Goal: Information Seeking & Learning: Learn about a topic

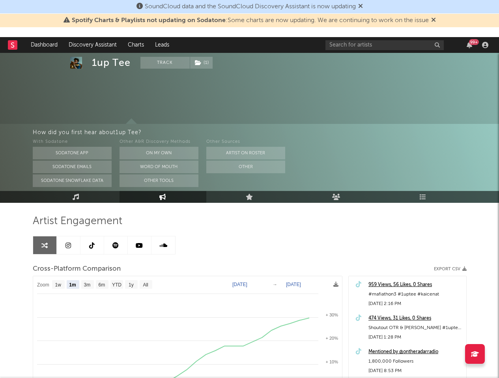
select select "1m"
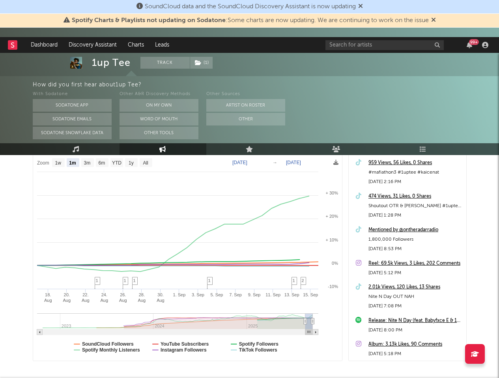
select select "1m"
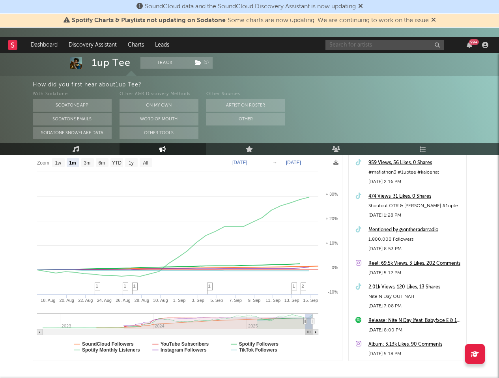
click at [348, 48] on input "text" at bounding box center [384, 45] width 118 height 10
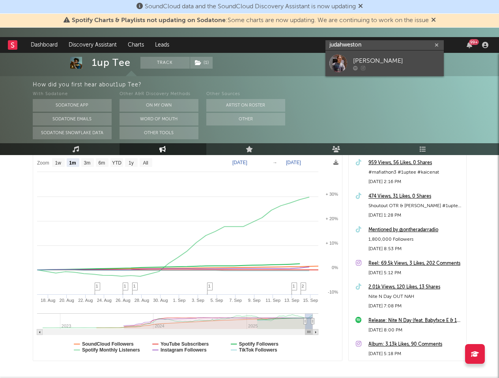
type input "judahweston"
click at [367, 66] on div at bounding box center [396, 67] width 87 height 5
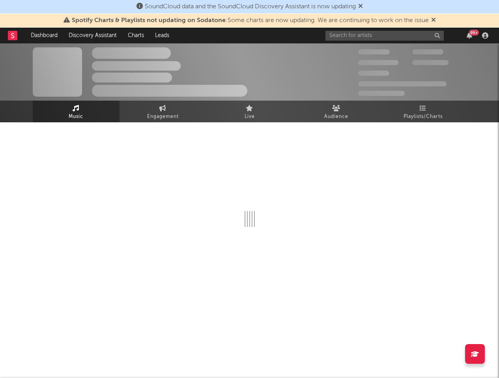
select select "1w"
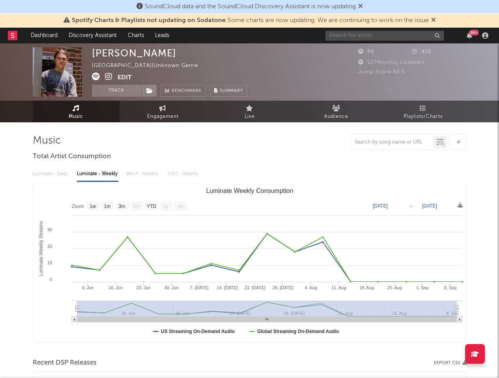
click at [365, 32] on input "text" at bounding box center [384, 36] width 118 height 10
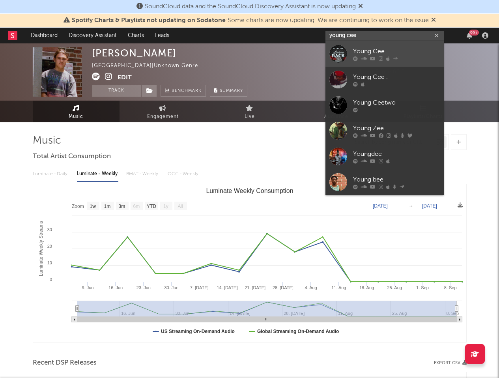
type input "young cee"
click at [412, 49] on div "Young Cee" at bounding box center [396, 51] width 87 height 9
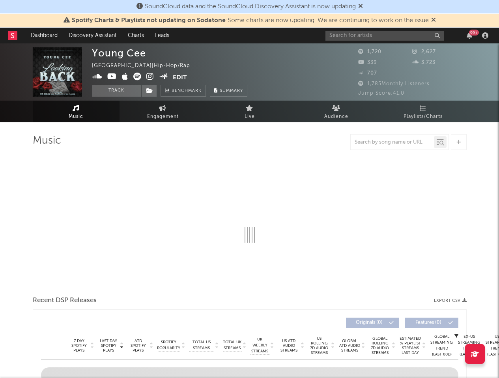
select select "1w"
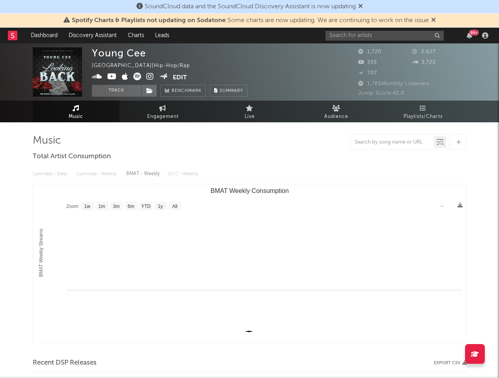
click at [149, 74] on icon at bounding box center [149, 77] width 7 height 8
